Goal: Task Accomplishment & Management: Use online tool/utility

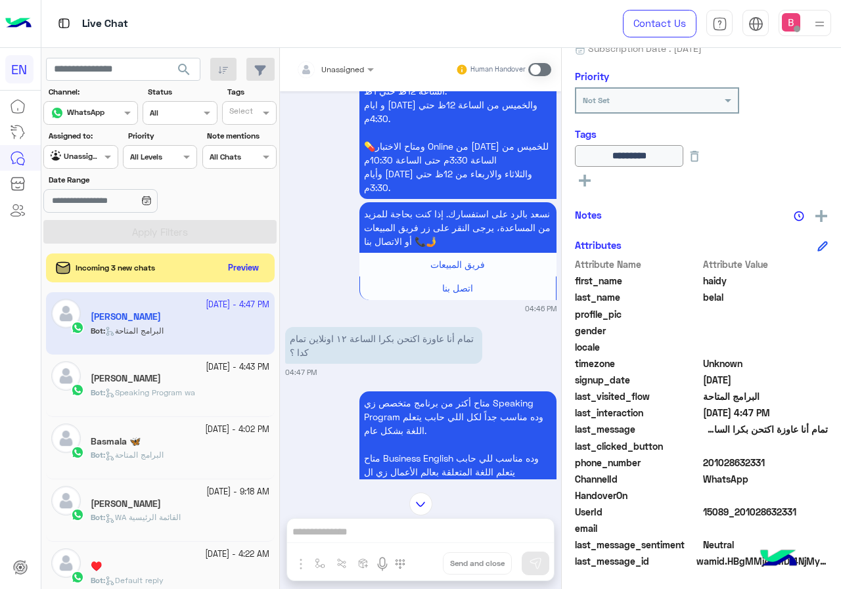
scroll to position [2034, 0]
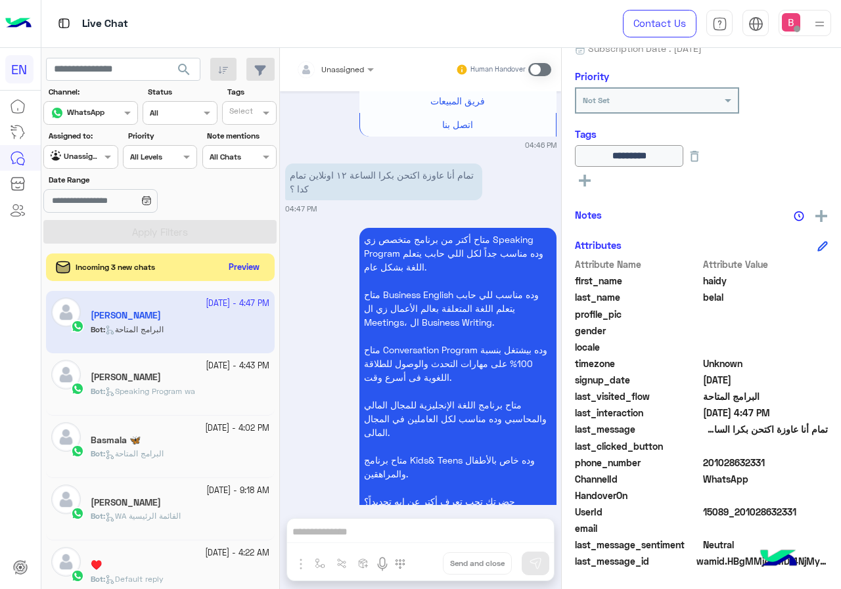
click at [237, 270] on button "Preview" at bounding box center [244, 268] width 41 height 18
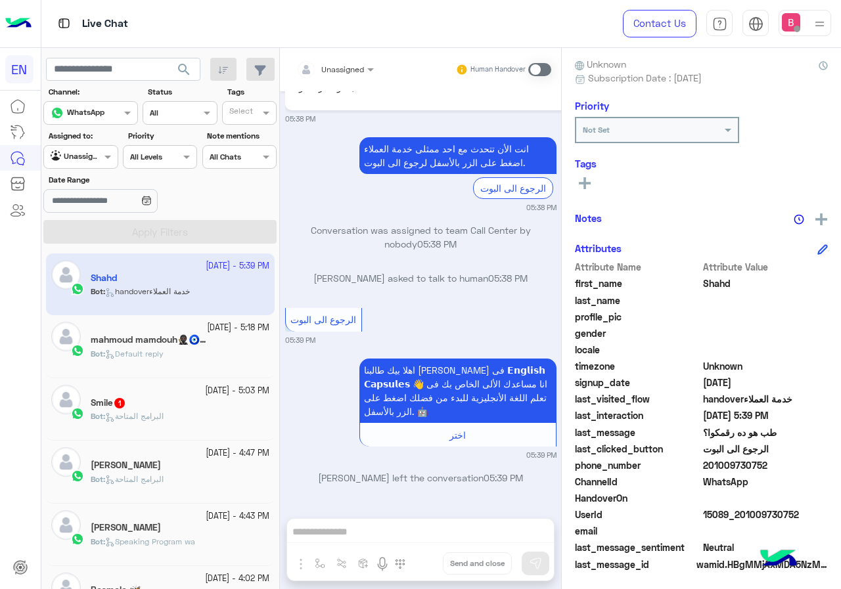
scroll to position [118, 0]
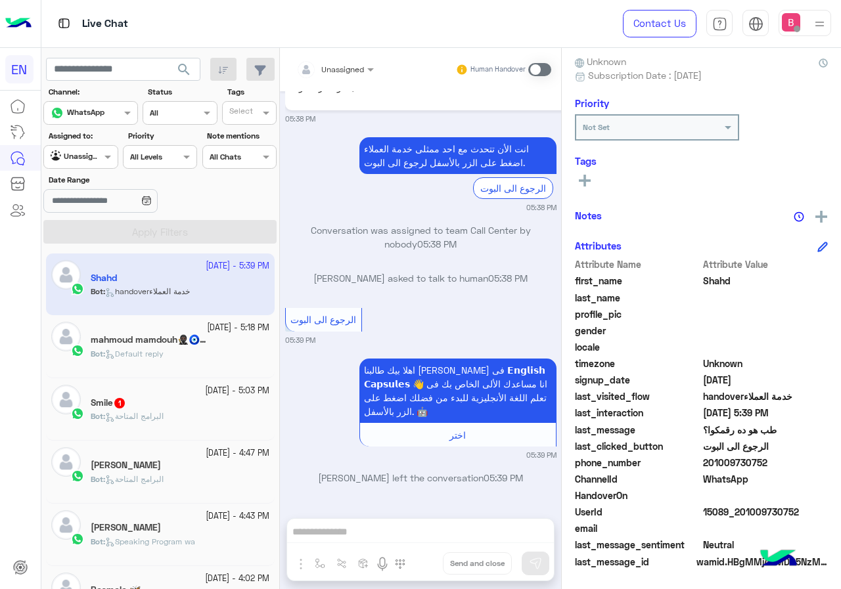
click at [95, 156] on div at bounding box center [80, 155] width 73 height 12
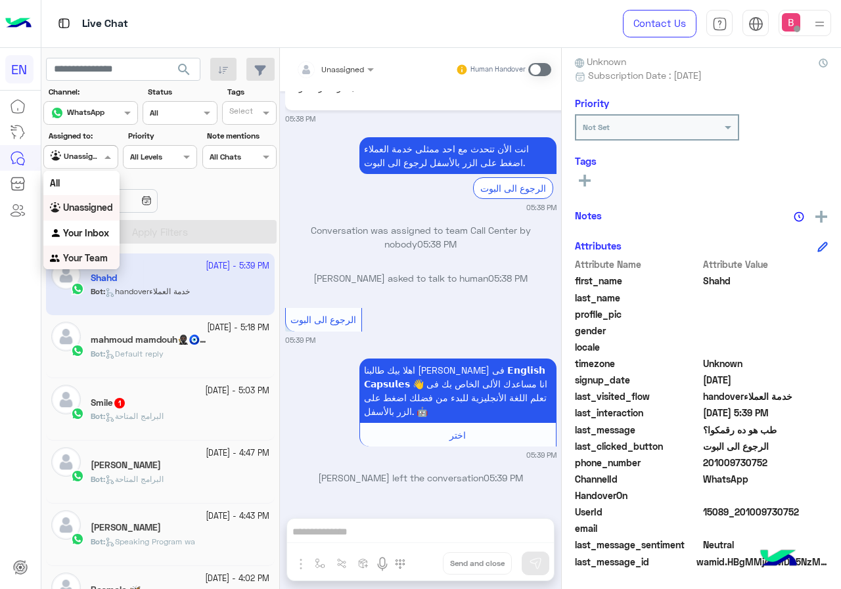
click at [64, 250] on div "Your Team" at bounding box center [81, 259] width 76 height 26
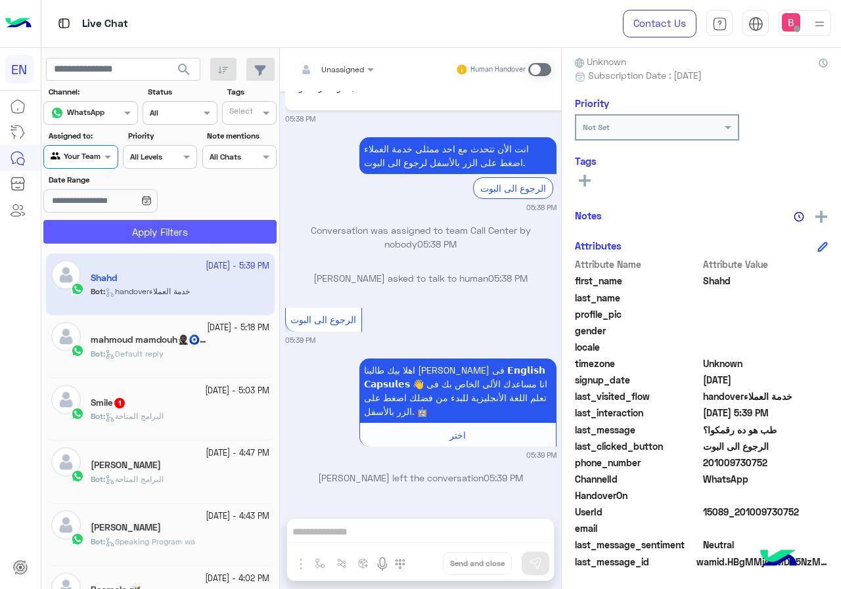
click at [168, 237] on button "Apply Filters" at bounding box center [159, 232] width 233 height 24
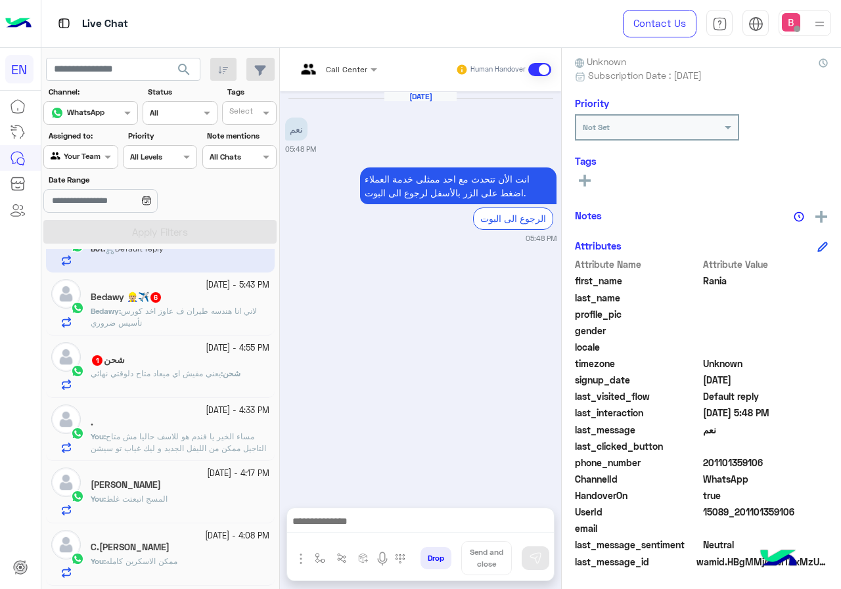
scroll to position [66, 0]
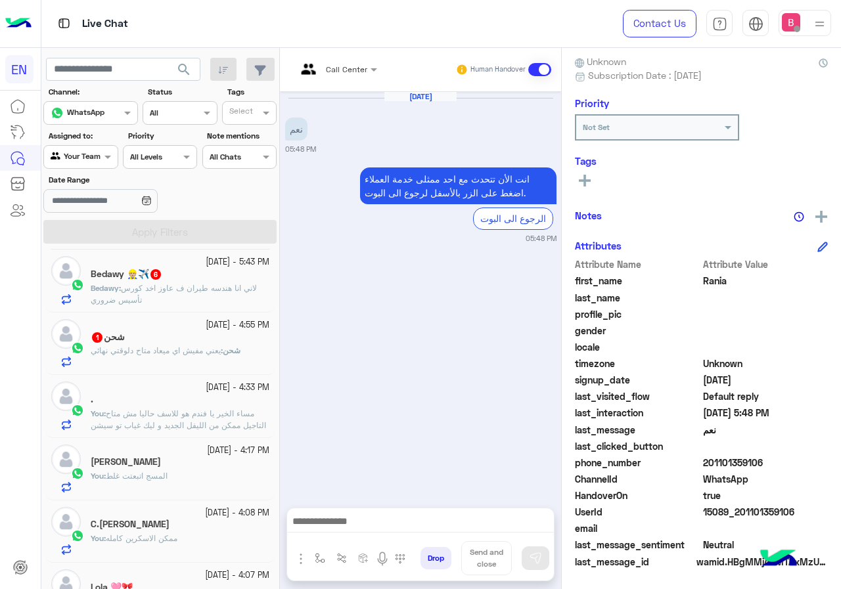
click at [227, 359] on div "شحن : يعني مفيش اي ميعاد متاح دلوقتي نهائي" at bounding box center [180, 356] width 179 height 23
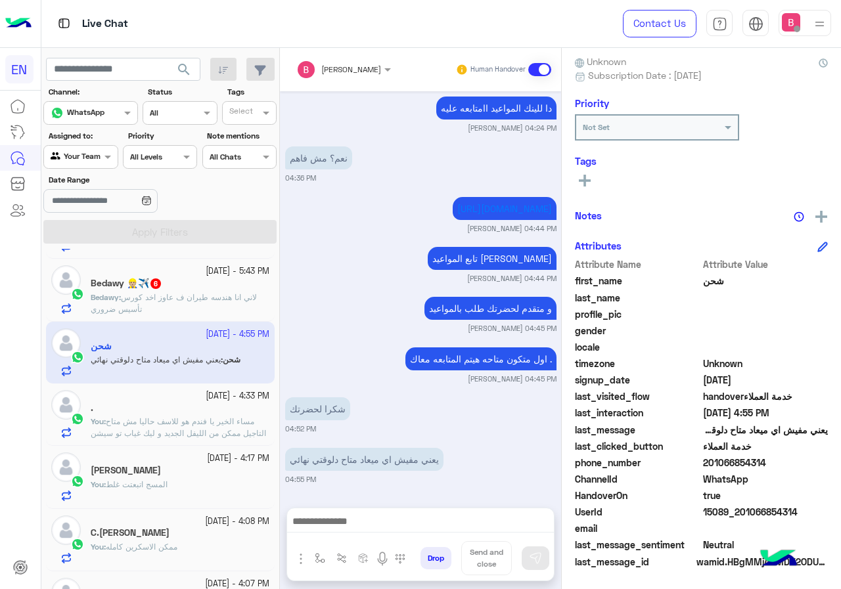
scroll to position [131, 0]
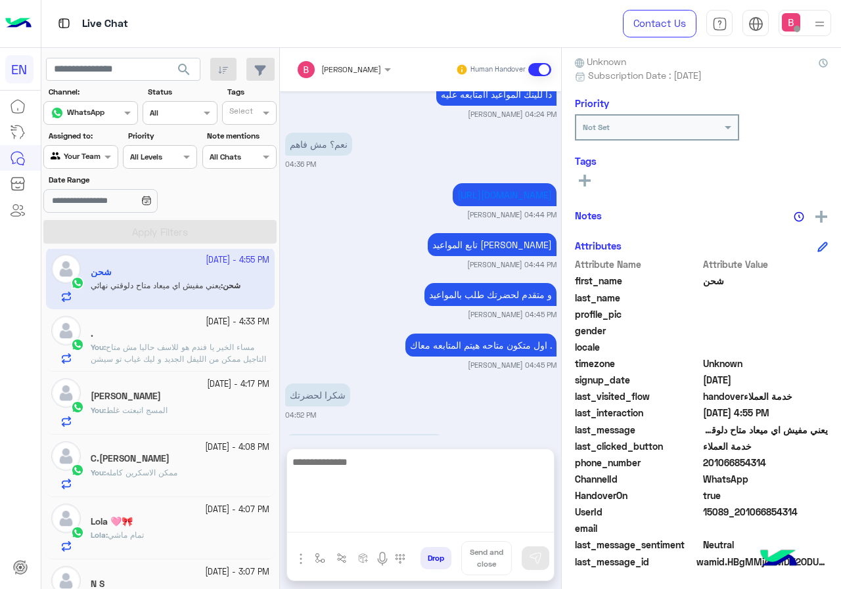
click at [391, 529] on textarea at bounding box center [420, 493] width 267 height 79
type textarea "**********"
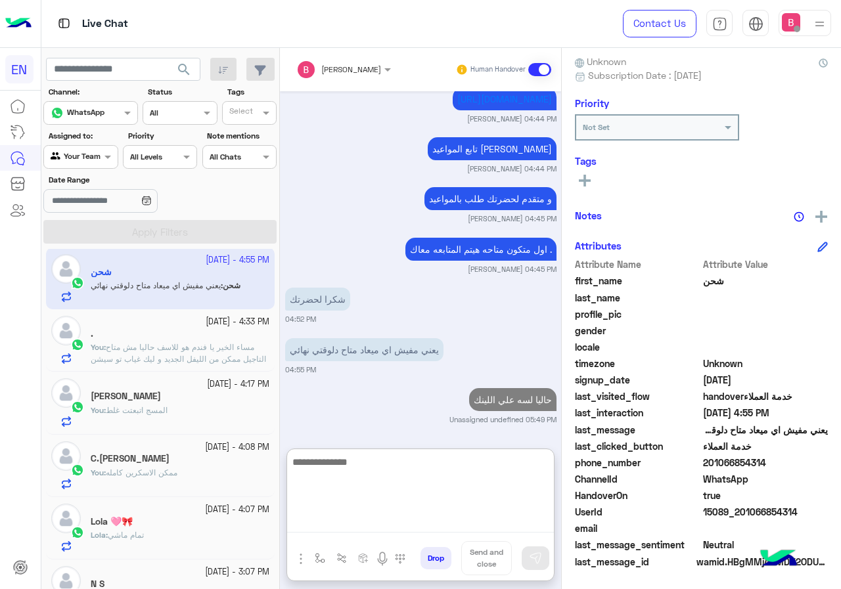
scroll to position [0, 0]
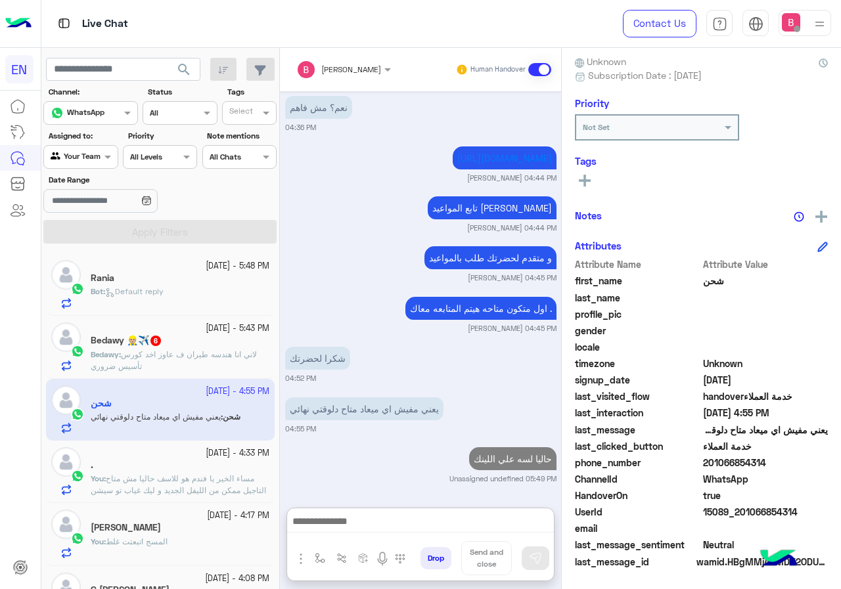
click at [186, 344] on div "Bedawy 👷🏼✈️ 6" at bounding box center [180, 342] width 179 height 14
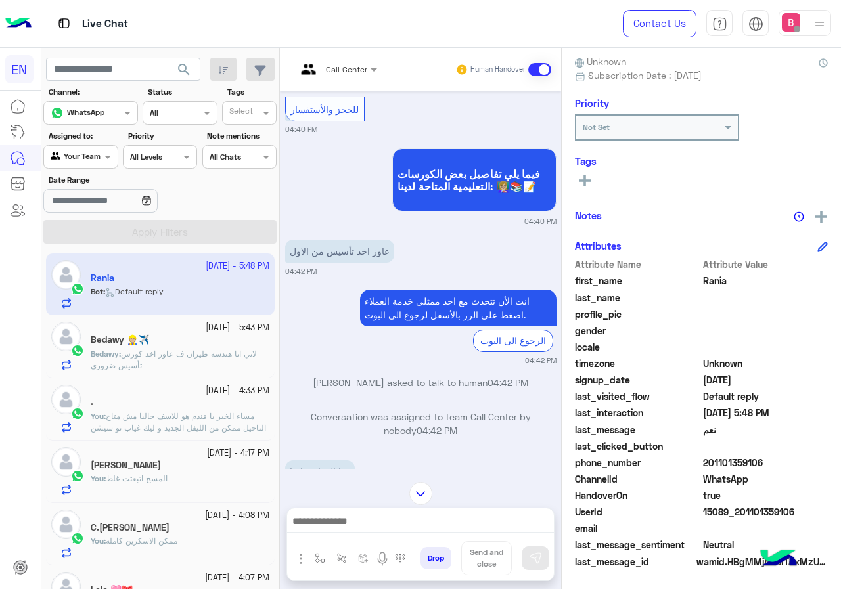
scroll to position [566, 0]
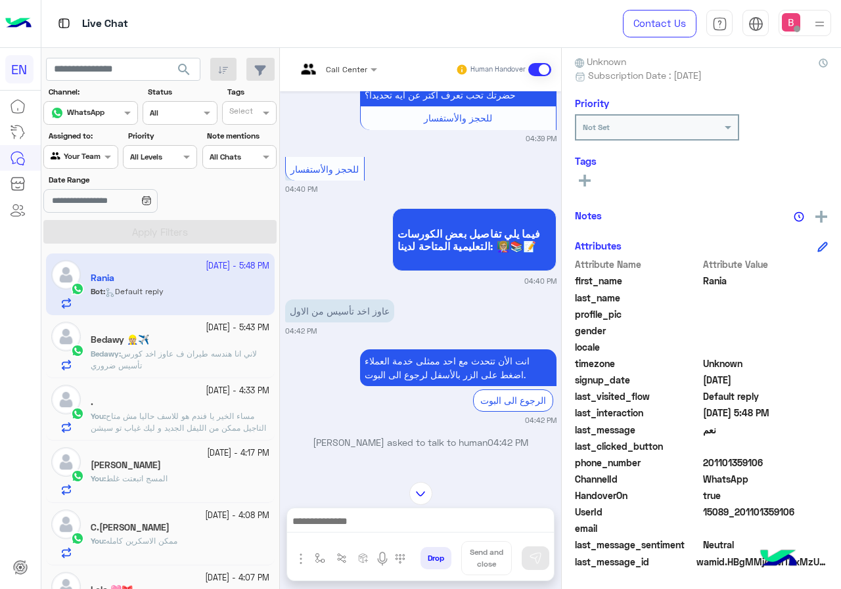
click at [330, 66] on input "text" at bounding box center [320, 68] width 49 height 12
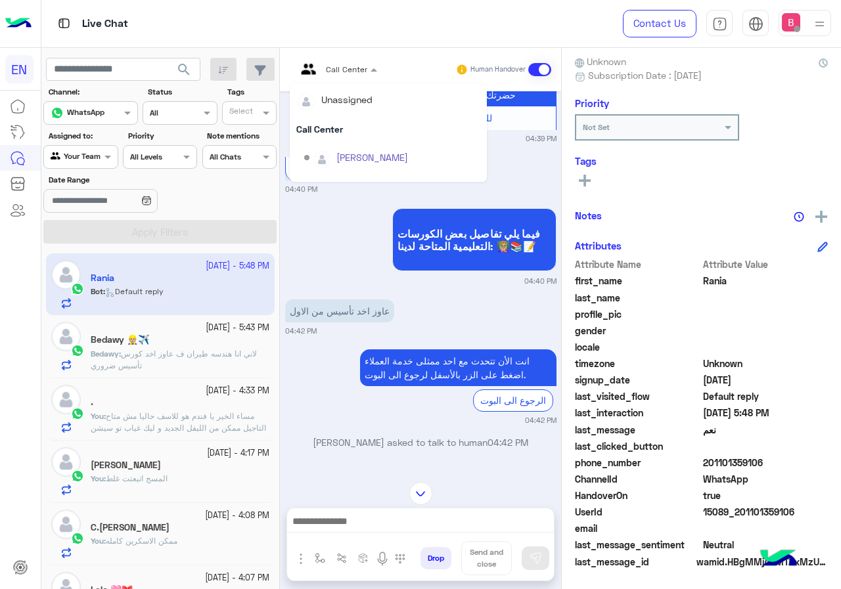
scroll to position [218, 0]
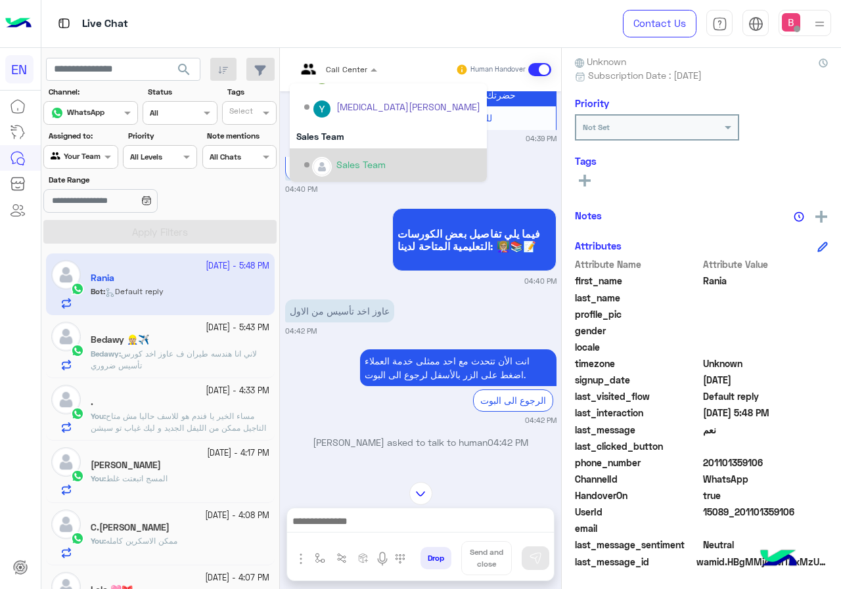
click at [332, 154] on div "Sales Team" at bounding box center [392, 165] width 176 height 23
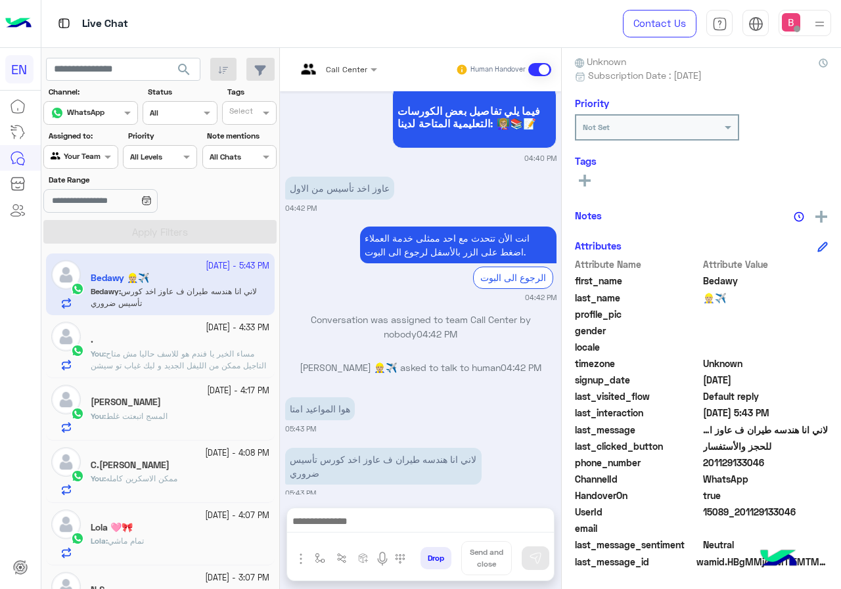
click at [353, 66] on div at bounding box center [337, 67] width 94 height 12
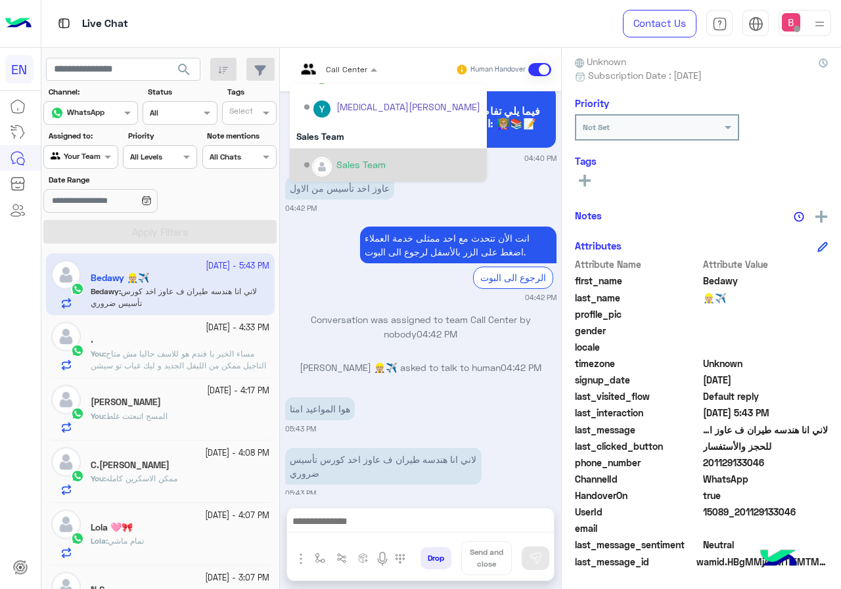
click at [340, 162] on div "Sales Team" at bounding box center [360, 165] width 49 height 14
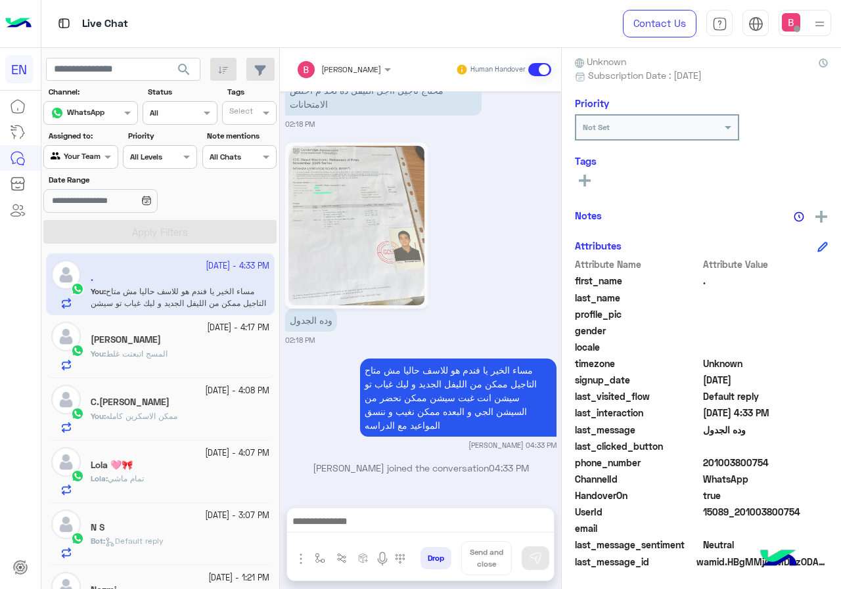
drag, startPoint x: 705, startPoint y: 460, endPoint x: 751, endPoint y: 458, distance: 46.0
click at [836, 464] on div ". Reachable Unknown Subscription Date : [DATE] Priority Not Set Tags See All No…" at bounding box center [701, 316] width 279 height 537
copy span "01003800754"
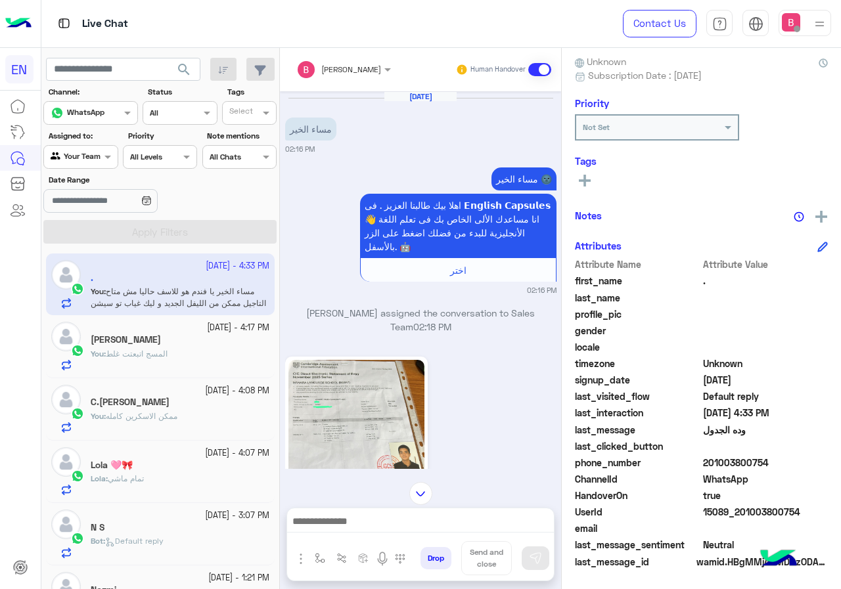
click at [91, 144] on div "Assigned to: Agent Filter Your Team" at bounding box center [80, 149] width 74 height 39
click at [88, 155] on div at bounding box center [80, 155] width 73 height 12
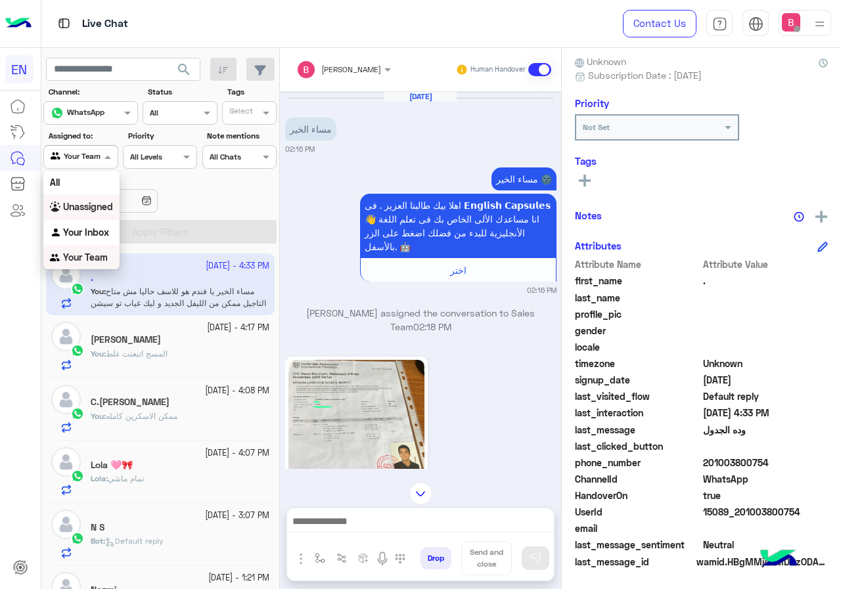
click at [100, 208] on b "Unassigned" at bounding box center [88, 206] width 50 height 11
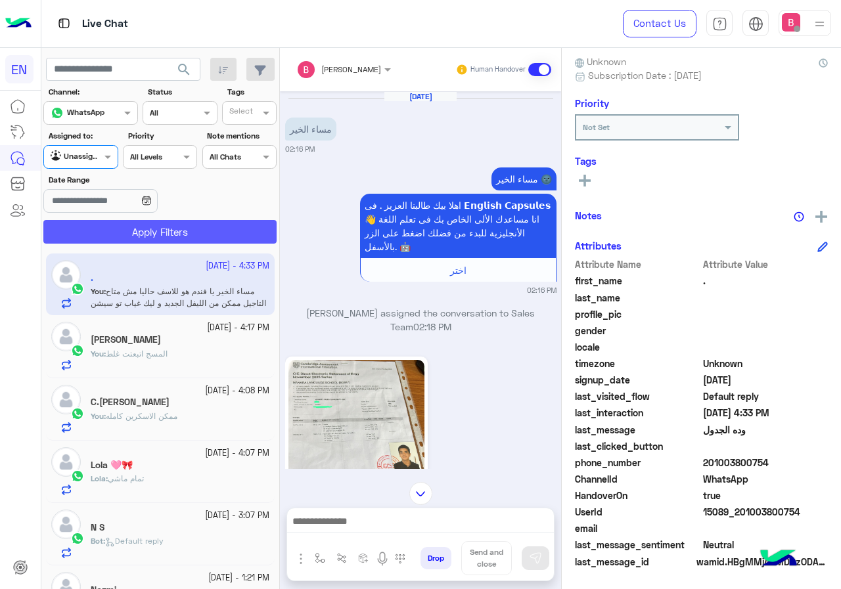
click at [122, 242] on button "Apply Filters" at bounding box center [159, 232] width 233 height 24
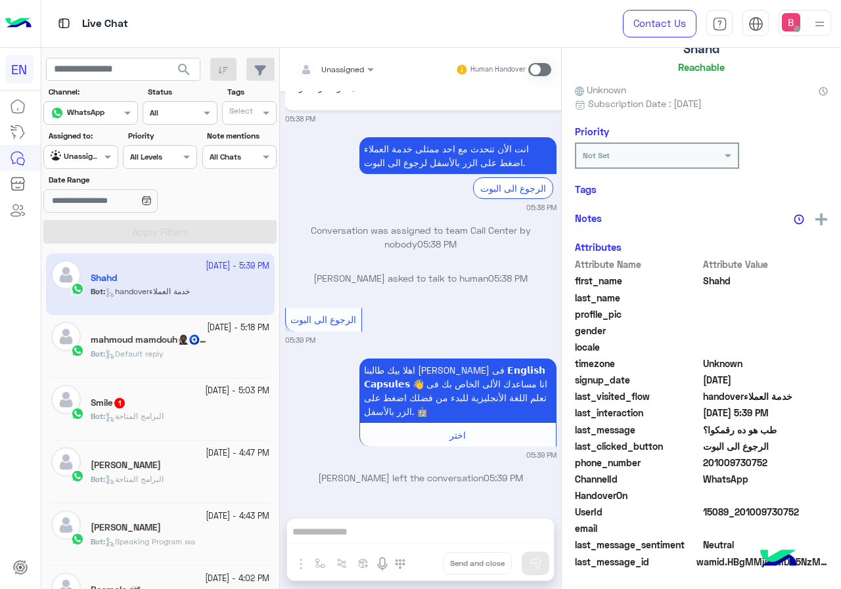
scroll to position [116, 0]
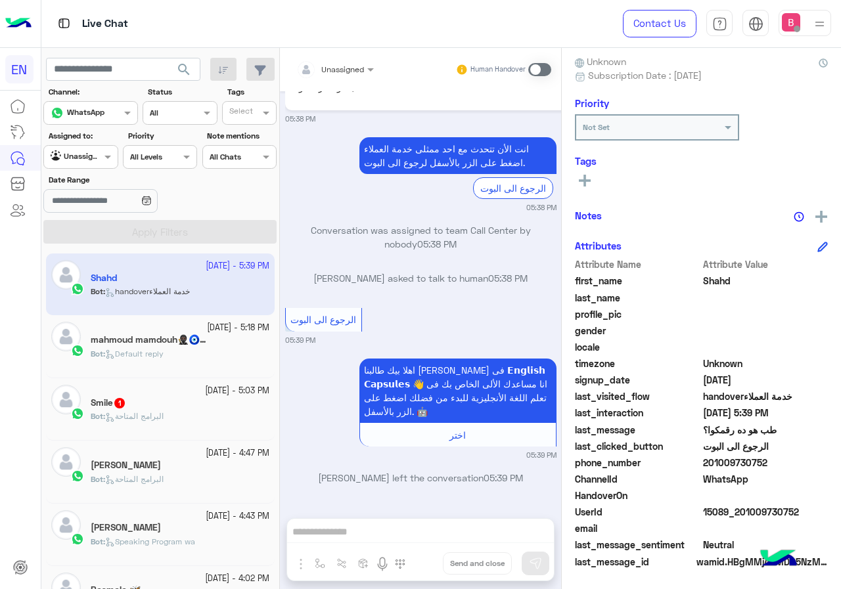
click at [164, 352] on span "Default reply" at bounding box center [134, 354] width 58 height 10
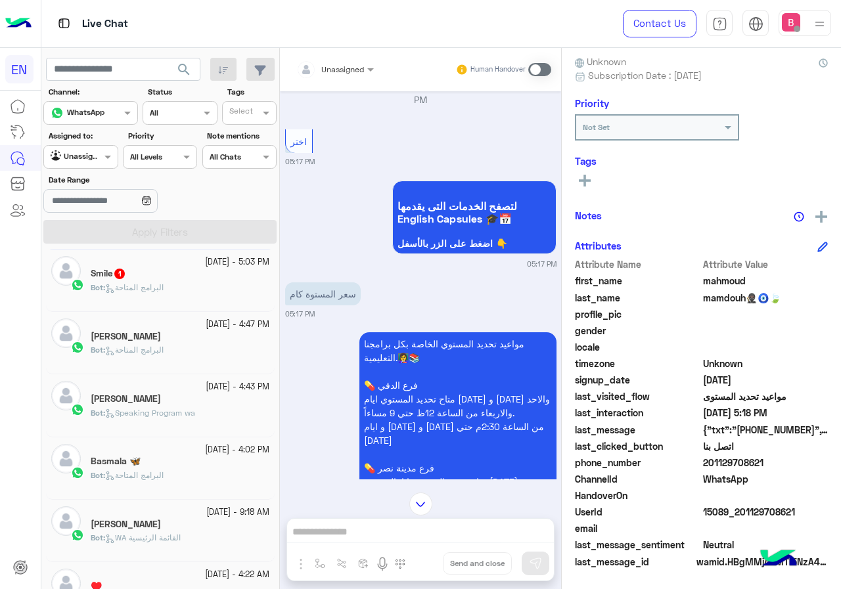
scroll to position [66, 0]
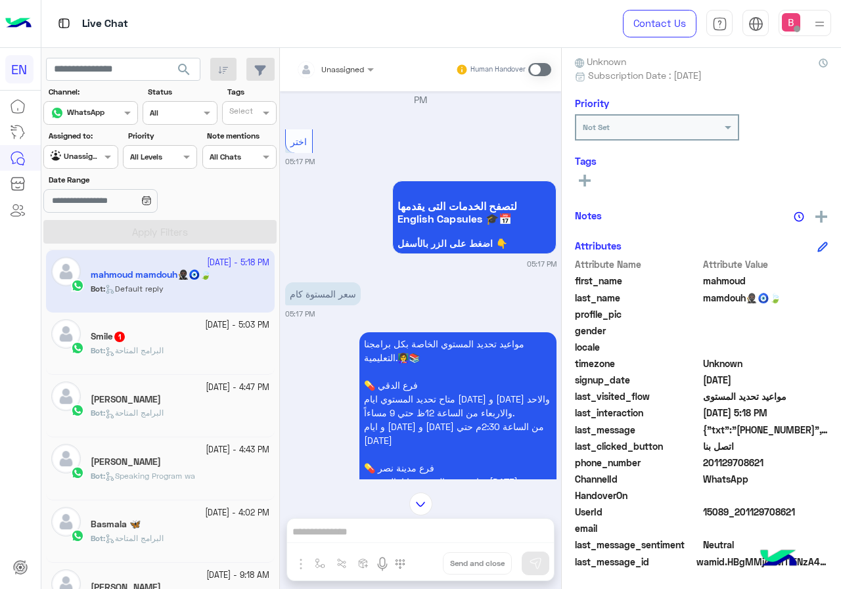
click at [202, 347] on div "Bot : البرامج المتاحة" at bounding box center [180, 356] width 179 height 23
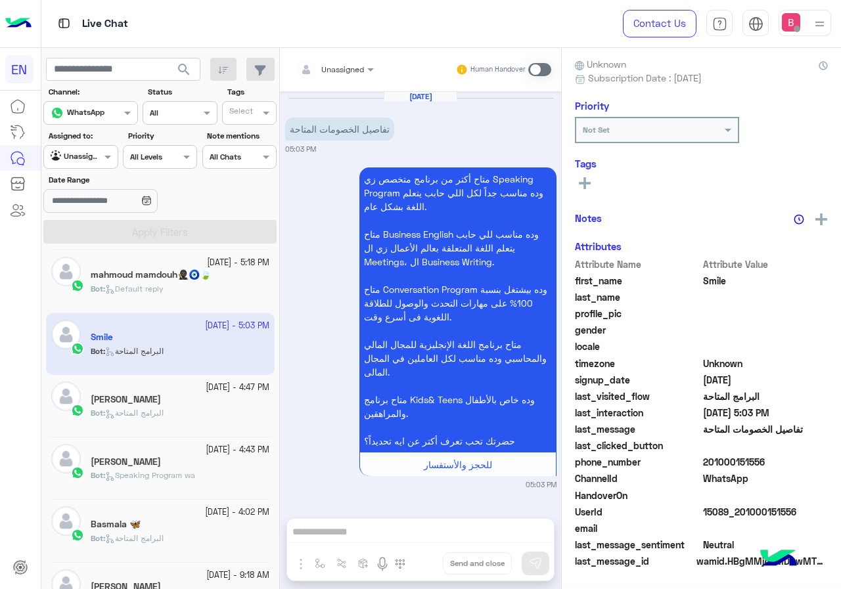
scroll to position [118, 0]
click at [83, 156] on div at bounding box center [80, 155] width 73 height 12
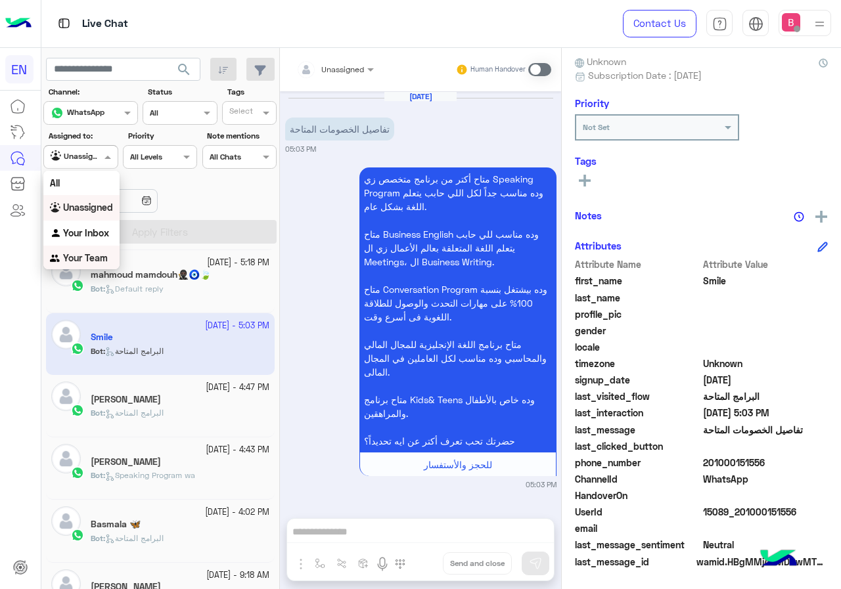
click at [87, 256] on b "Your Team" at bounding box center [85, 257] width 45 height 11
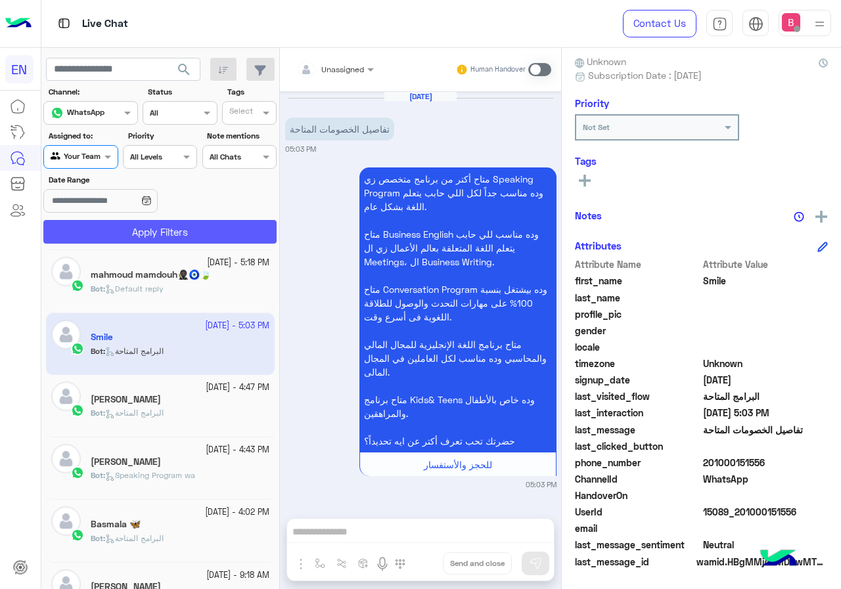
click at [136, 221] on button "Apply Filters" at bounding box center [159, 232] width 233 height 24
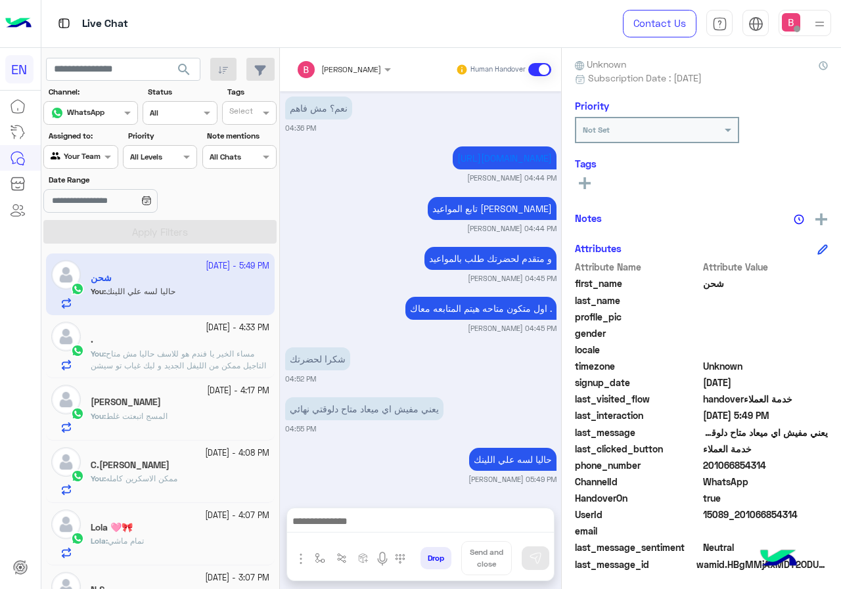
scroll to position [118, 0]
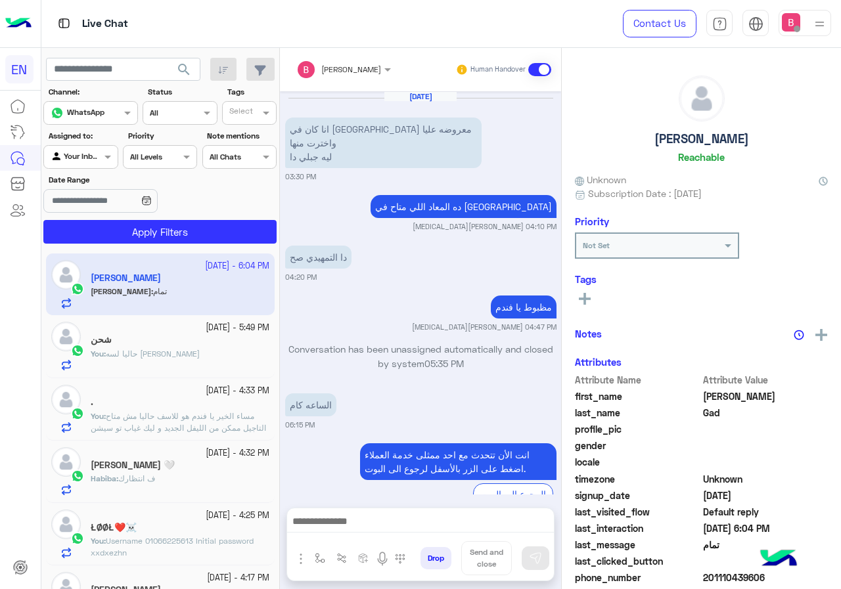
scroll to position [1818, 0]
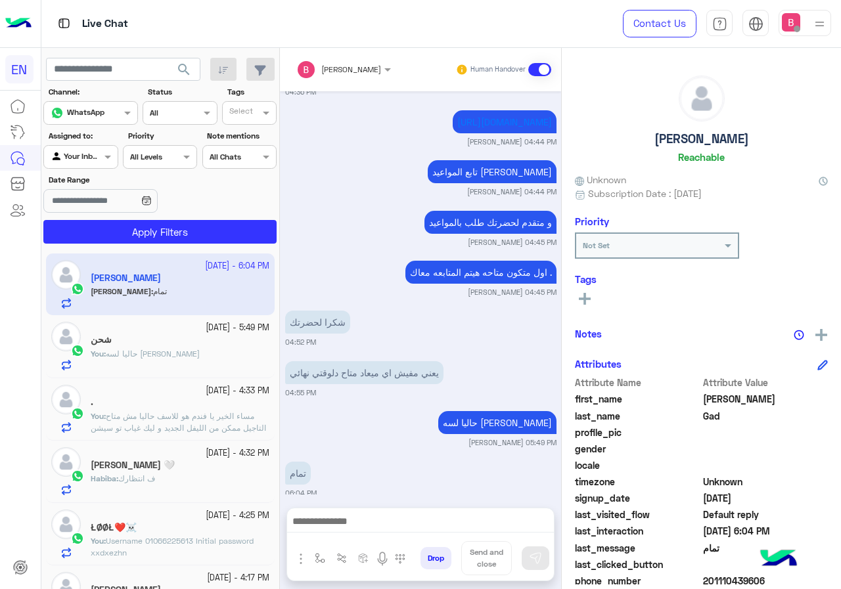
click at [98, 156] on div at bounding box center [80, 155] width 73 height 12
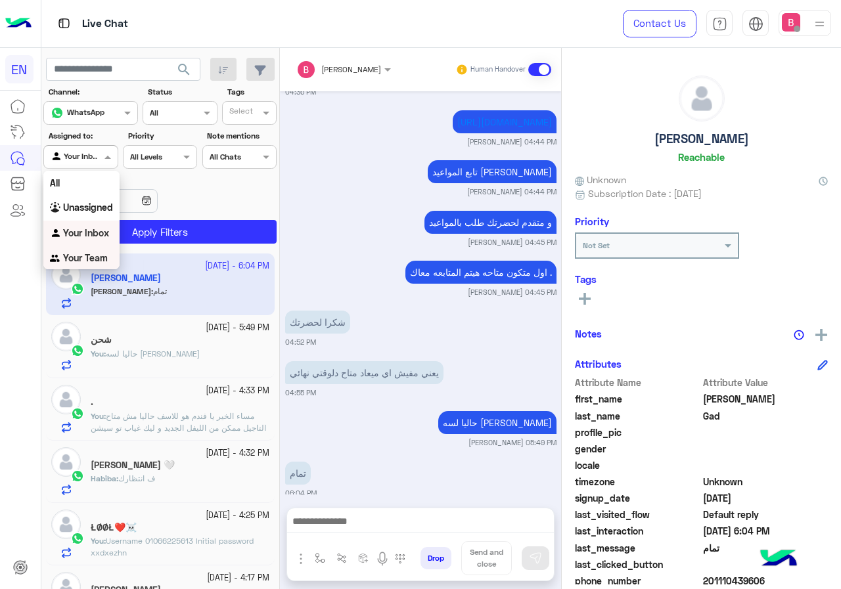
click at [97, 256] on b "Your Team" at bounding box center [85, 257] width 45 height 11
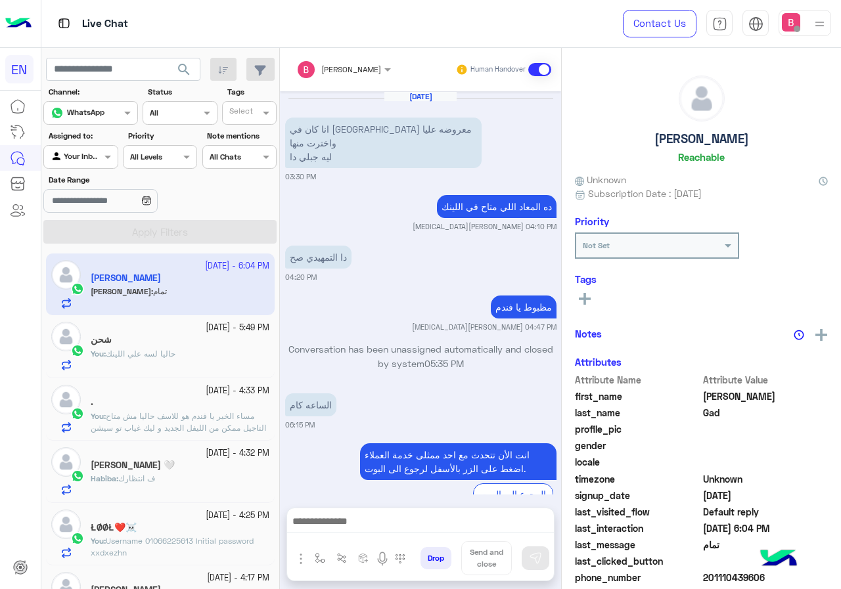
scroll to position [783, 0]
